Goal: Information Seeking & Learning: Learn about a topic

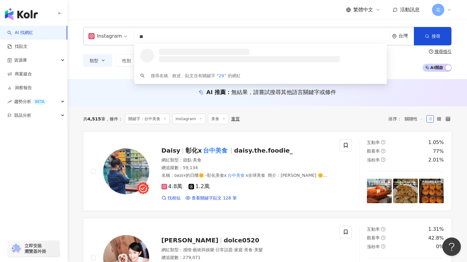
type input "*"
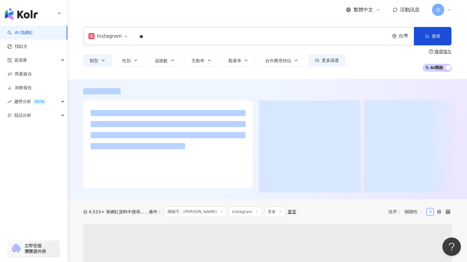
type input "**"
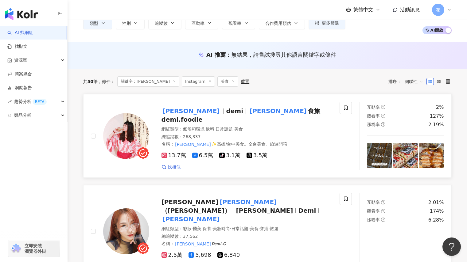
scroll to position [48, 0]
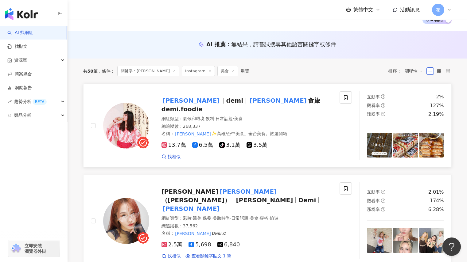
click at [202, 106] on span "demi.foodie" at bounding box center [181, 109] width 41 height 7
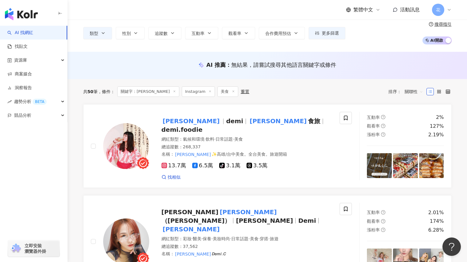
scroll to position [0, 0]
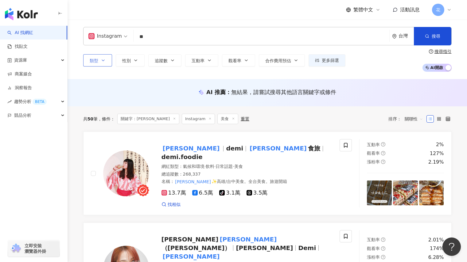
click at [98, 60] on span "類型" at bounding box center [94, 60] width 9 height 5
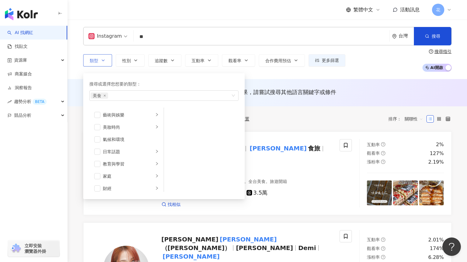
click at [98, 60] on span "類型" at bounding box center [94, 60] width 9 height 5
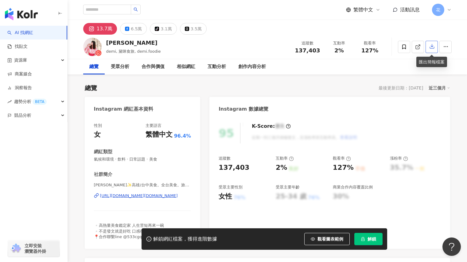
click at [432, 49] on icon "button" at bounding box center [432, 47] width 6 height 6
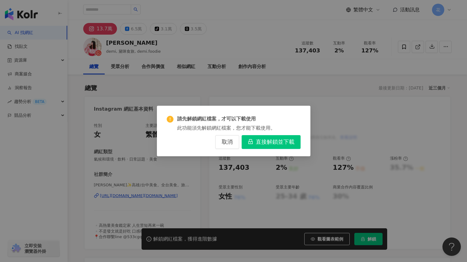
click at [283, 138] on button "直接解鎖並下載" at bounding box center [270, 142] width 59 height 14
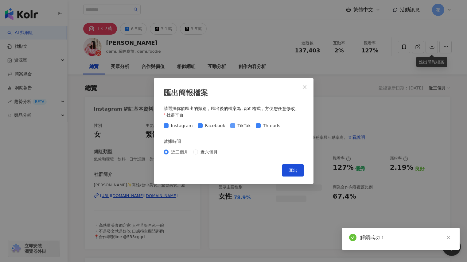
click at [235, 127] on span "TikTok" at bounding box center [244, 125] width 18 height 7
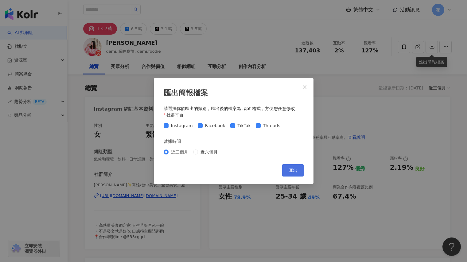
click at [295, 169] on span "匯出" at bounding box center [292, 170] width 9 height 5
click at [302, 85] on span "Close" at bounding box center [304, 87] width 12 height 5
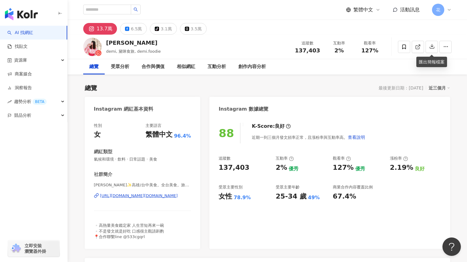
click at [33, 33] on link "AI 找網紅" at bounding box center [20, 33] width 26 height 6
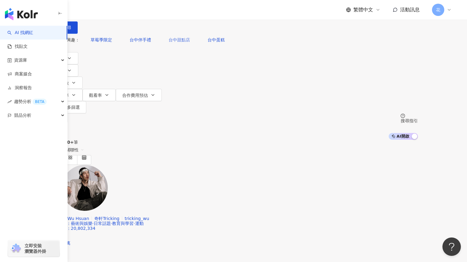
click at [175, 42] on span "台中甜點店" at bounding box center [178, 39] width 21 height 5
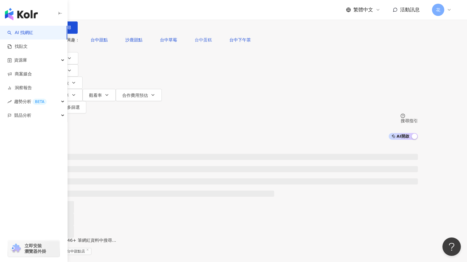
click at [201, 42] on span "台中蛋糕" at bounding box center [202, 39] width 17 height 5
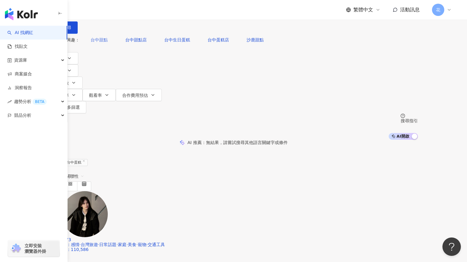
click at [108, 42] on span "台中甜點" at bounding box center [98, 39] width 17 height 5
type input "****"
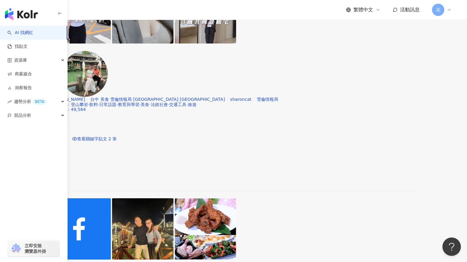
scroll to position [1171, 0]
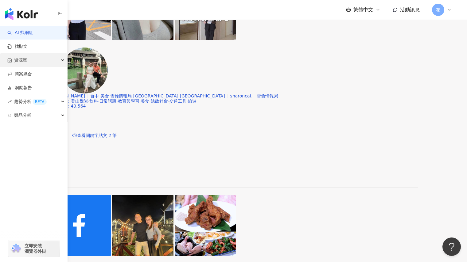
click at [27, 62] on div "資源庫" at bounding box center [33, 60] width 67 height 14
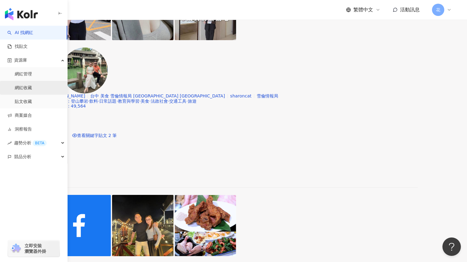
click at [29, 90] on link "網紅收藏" at bounding box center [23, 88] width 17 height 6
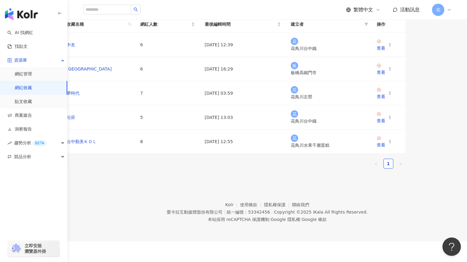
scroll to position [61, 0]
